Goal: Task Accomplishment & Management: Manage account settings

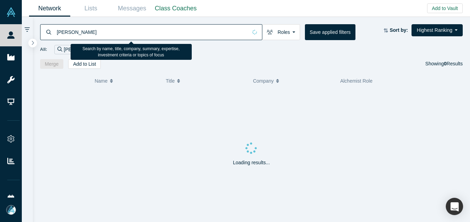
type input "[PERSON_NAME]"
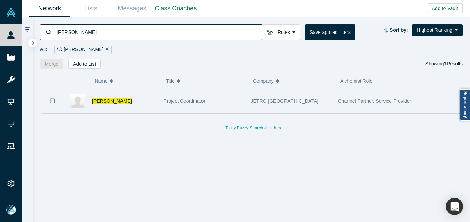
click at [114, 101] on span "[PERSON_NAME]" at bounding box center [112, 101] width 40 height 6
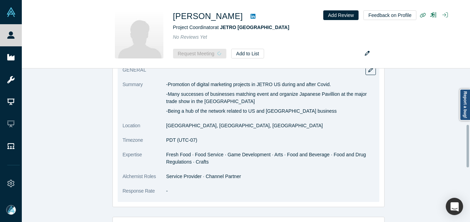
scroll to position [104, 0]
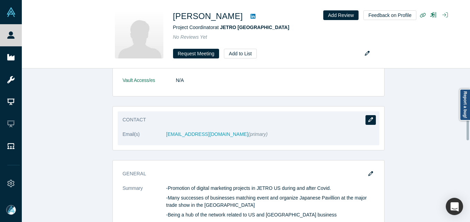
click at [366, 120] on button "button" at bounding box center [371, 120] width 10 height 10
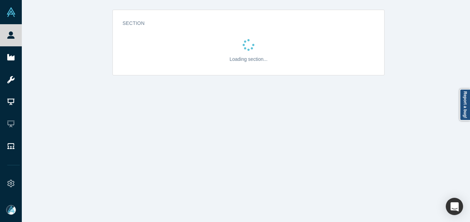
scroll to position [0, 0]
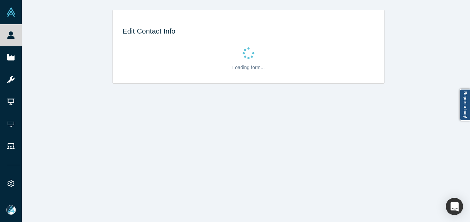
select select "US"
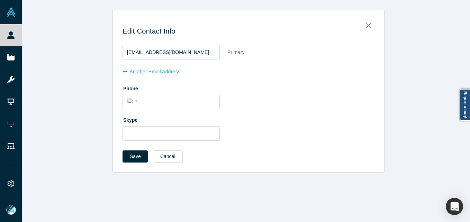
click at [147, 70] on button "another Email Address" at bounding box center [155, 72] width 65 height 12
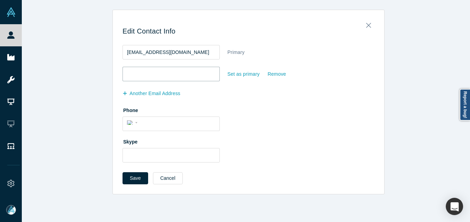
click at [148, 75] on input "email" at bounding box center [171, 74] width 97 height 15
paste input "[EMAIL_ADDRESS][DOMAIN_NAME]"
type input "[EMAIL_ADDRESS][DOMAIN_NAME]"
click at [129, 181] on button "Save" at bounding box center [136, 178] width 26 height 12
